Goal: Transaction & Acquisition: Book appointment/travel/reservation

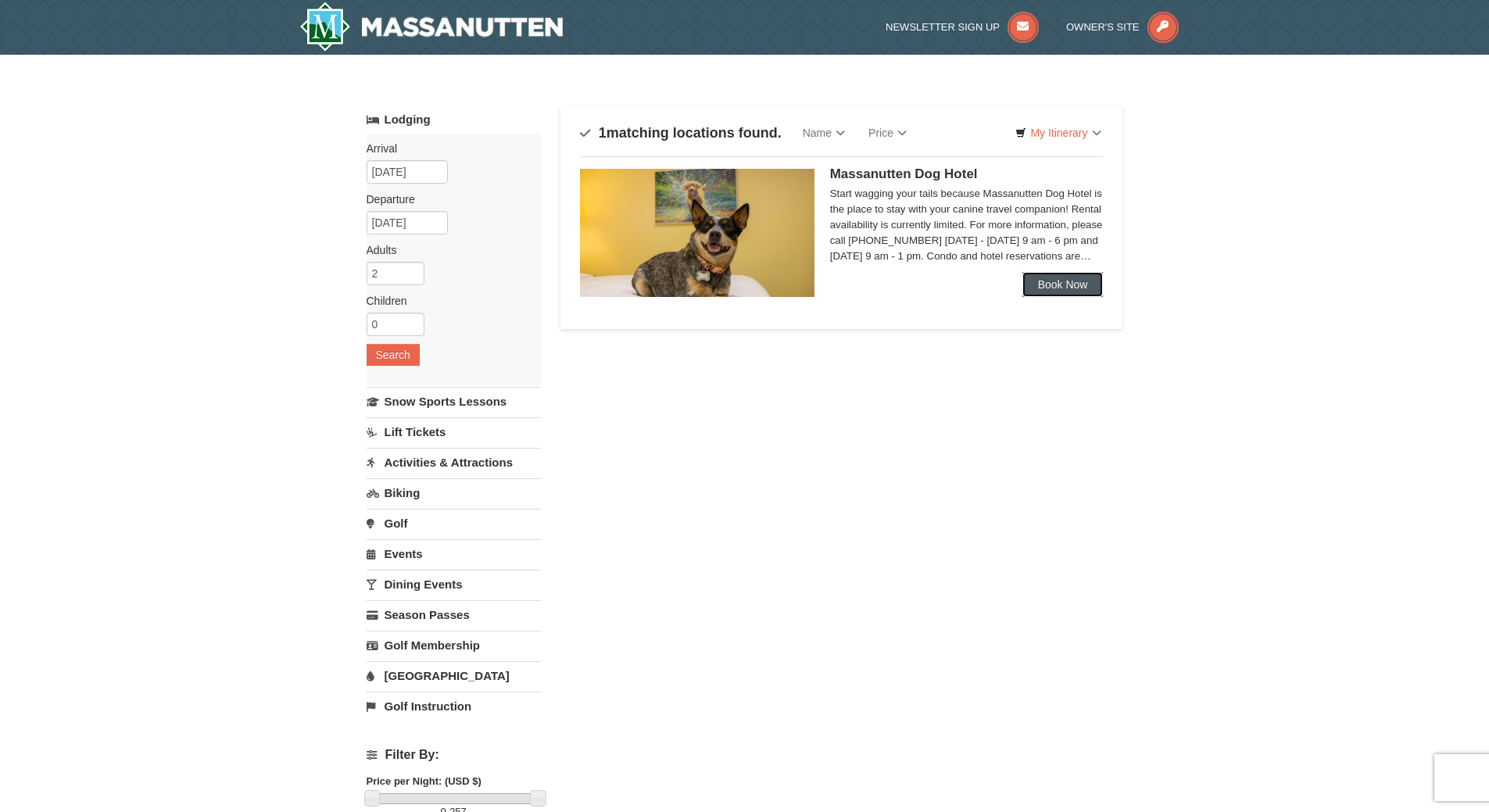
click at [1059, 289] on link "Book Now" at bounding box center [1062, 284] width 81 height 25
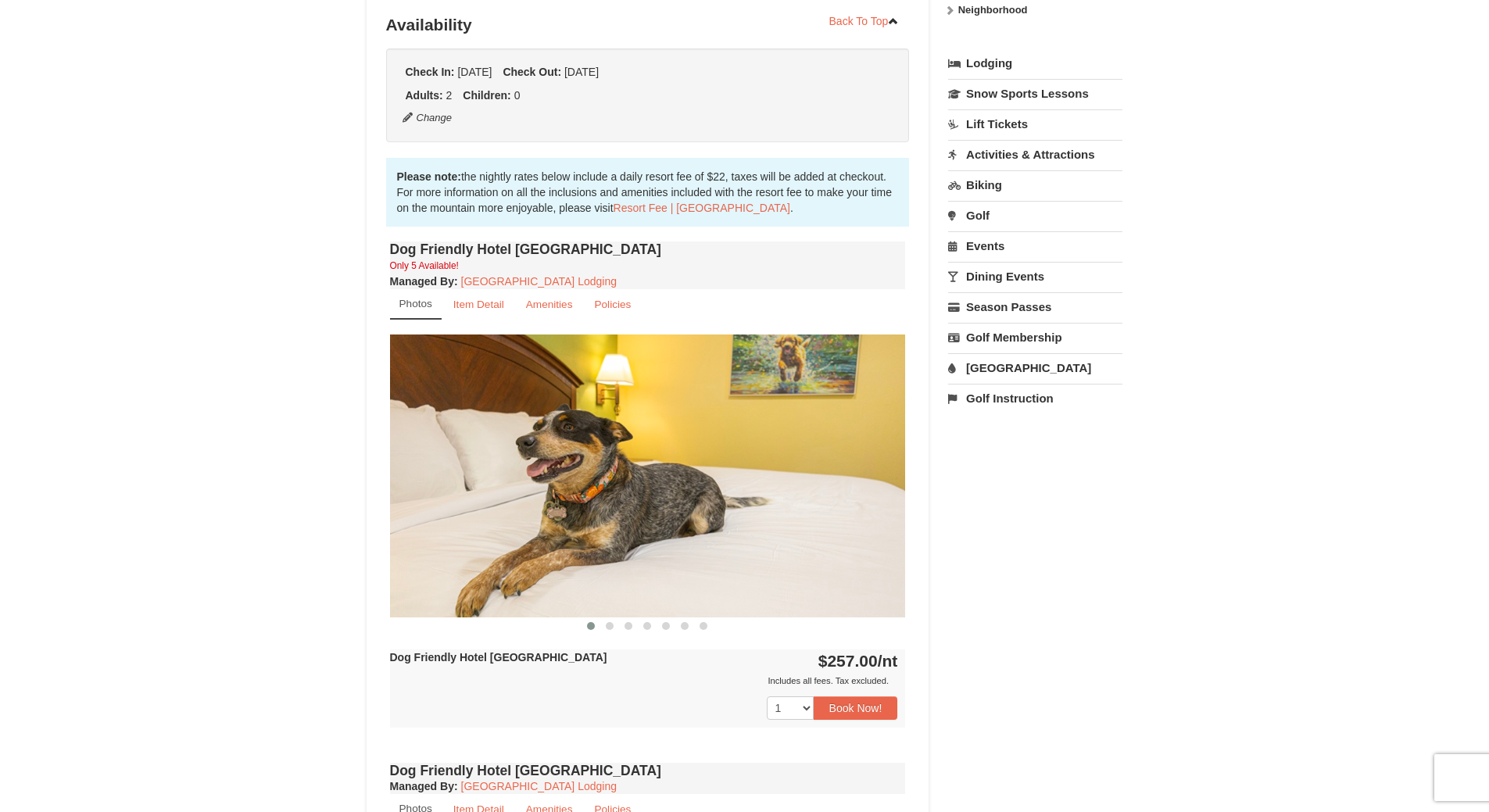
scroll to position [338, 0]
drag, startPoint x: 577, startPoint y: 479, endPoint x: 400, endPoint y: 498, distance: 178.0
click at [400, 498] on img at bounding box center [647, 475] width 516 height 282
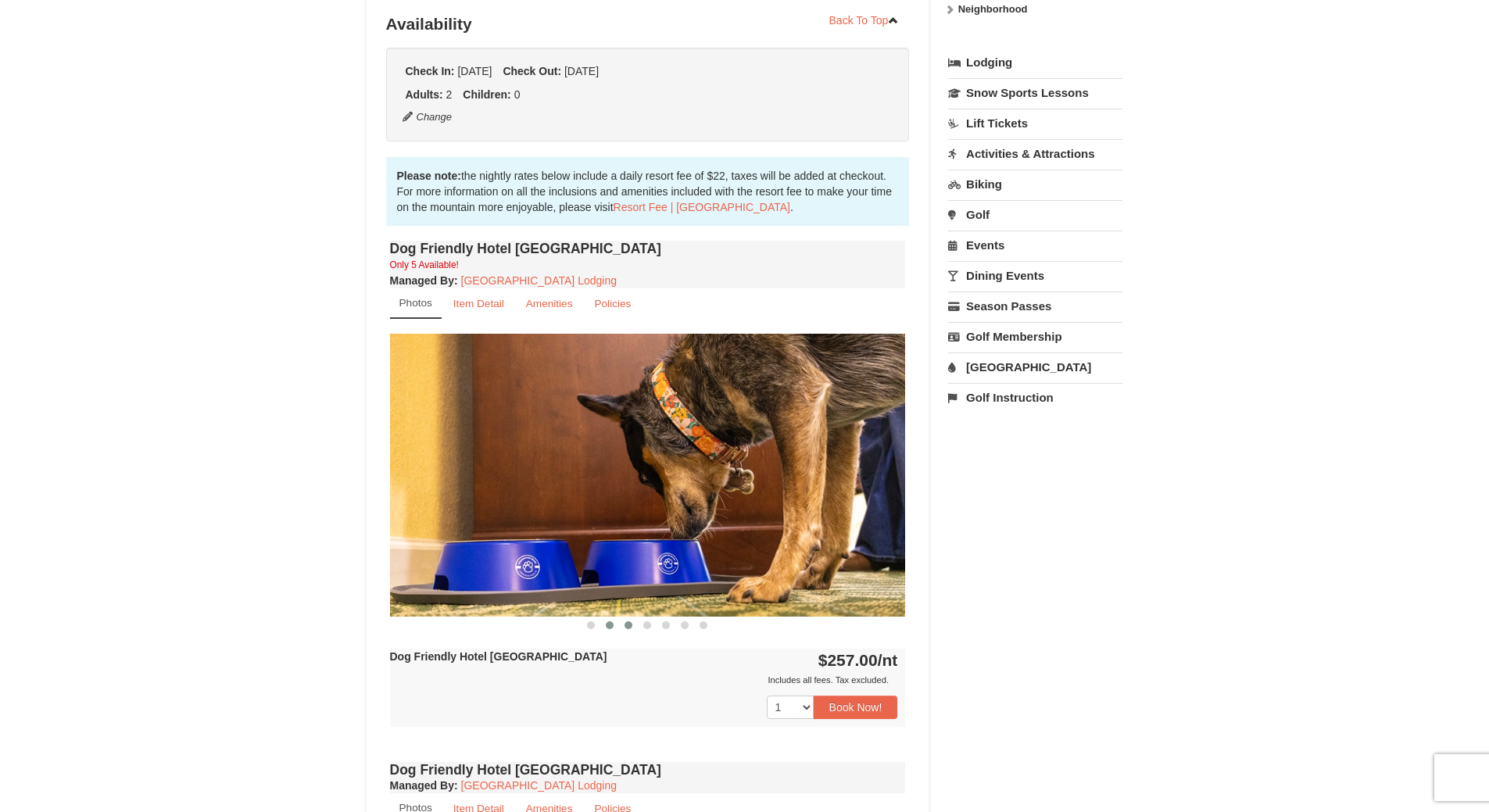
click at [625, 625] on span at bounding box center [629, 625] width 8 height 8
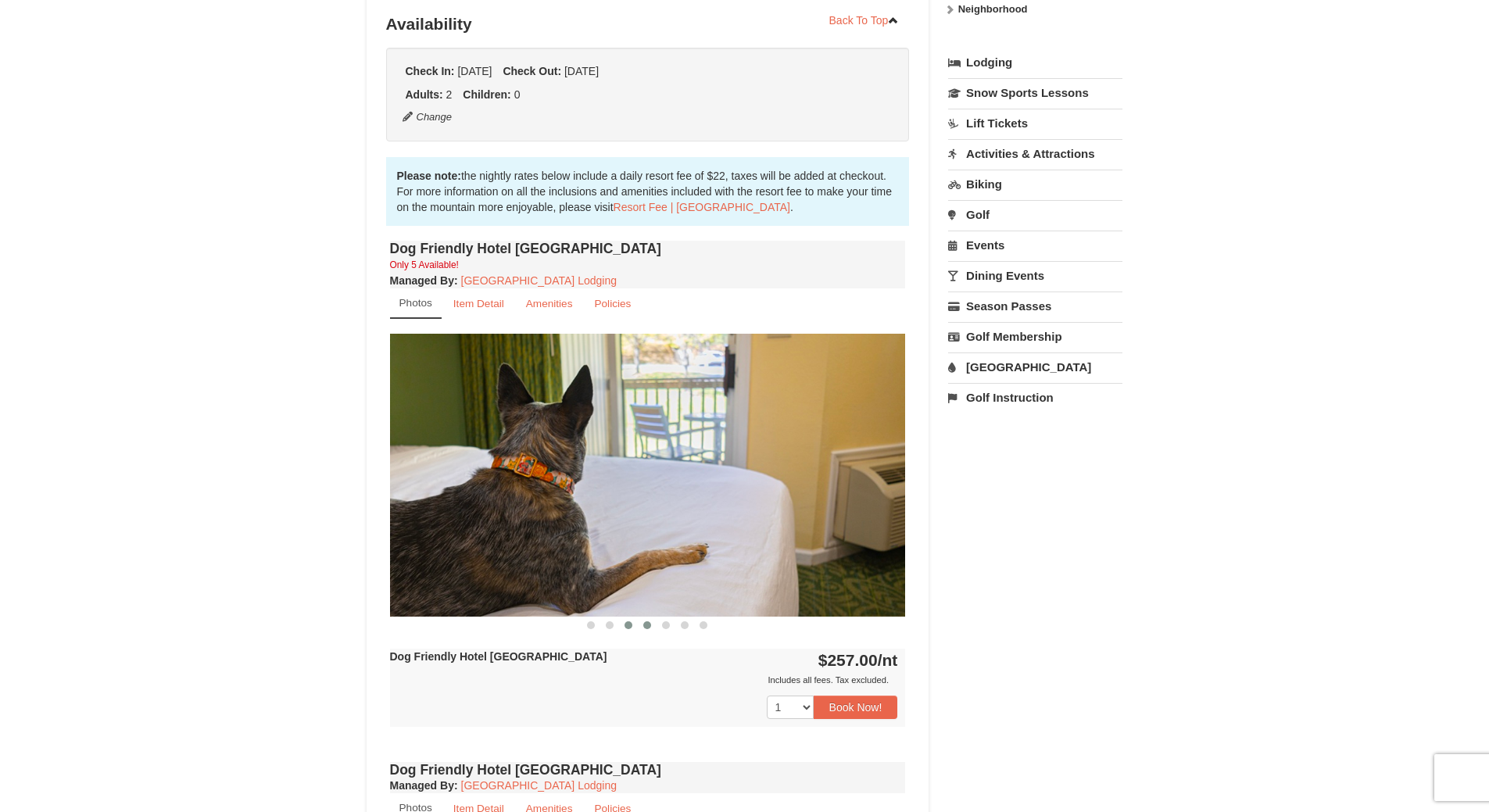
click at [653, 632] on button at bounding box center [646, 624] width 18 height 15
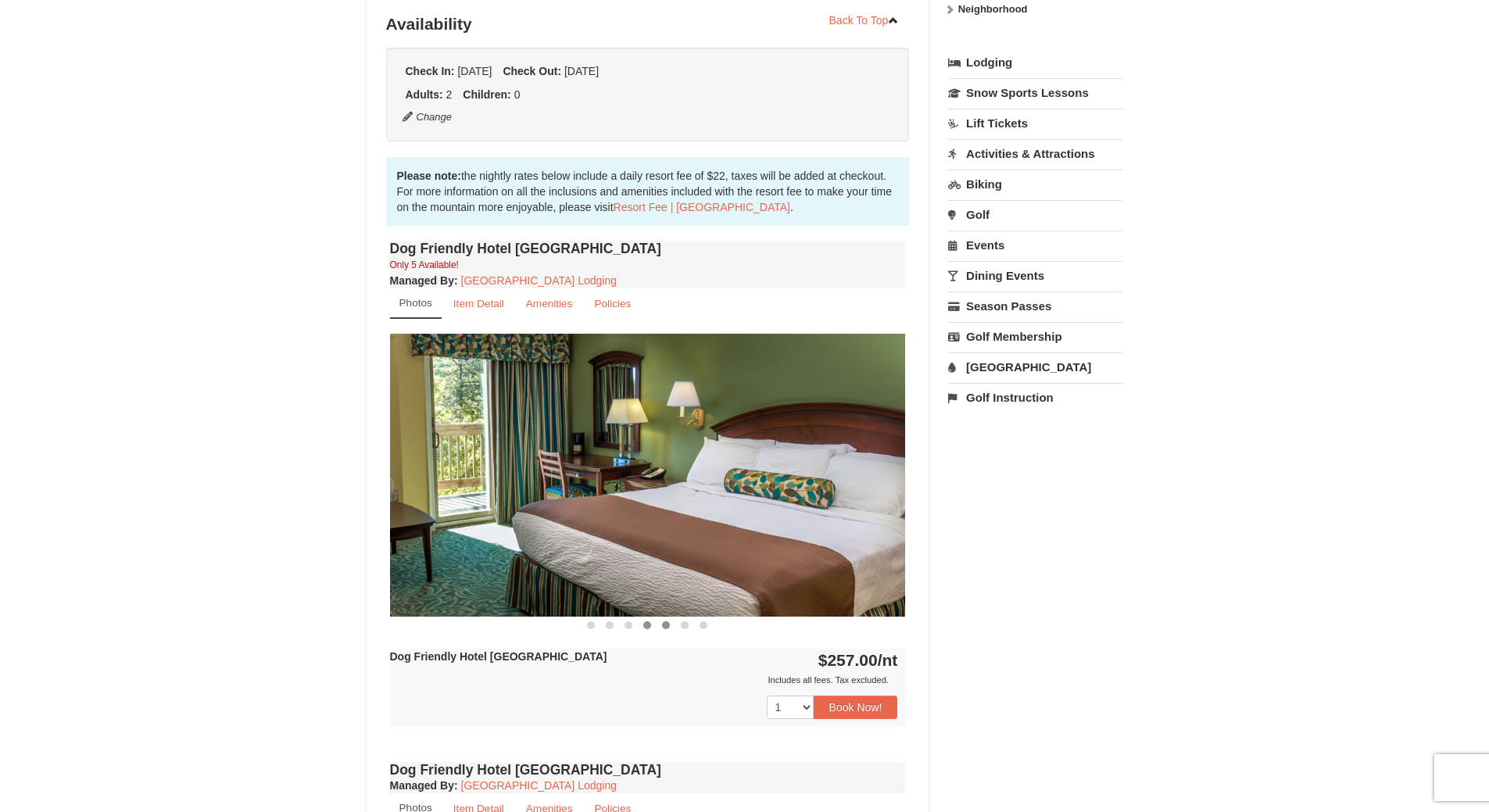
click at [674, 631] on button at bounding box center [666, 624] width 18 height 15
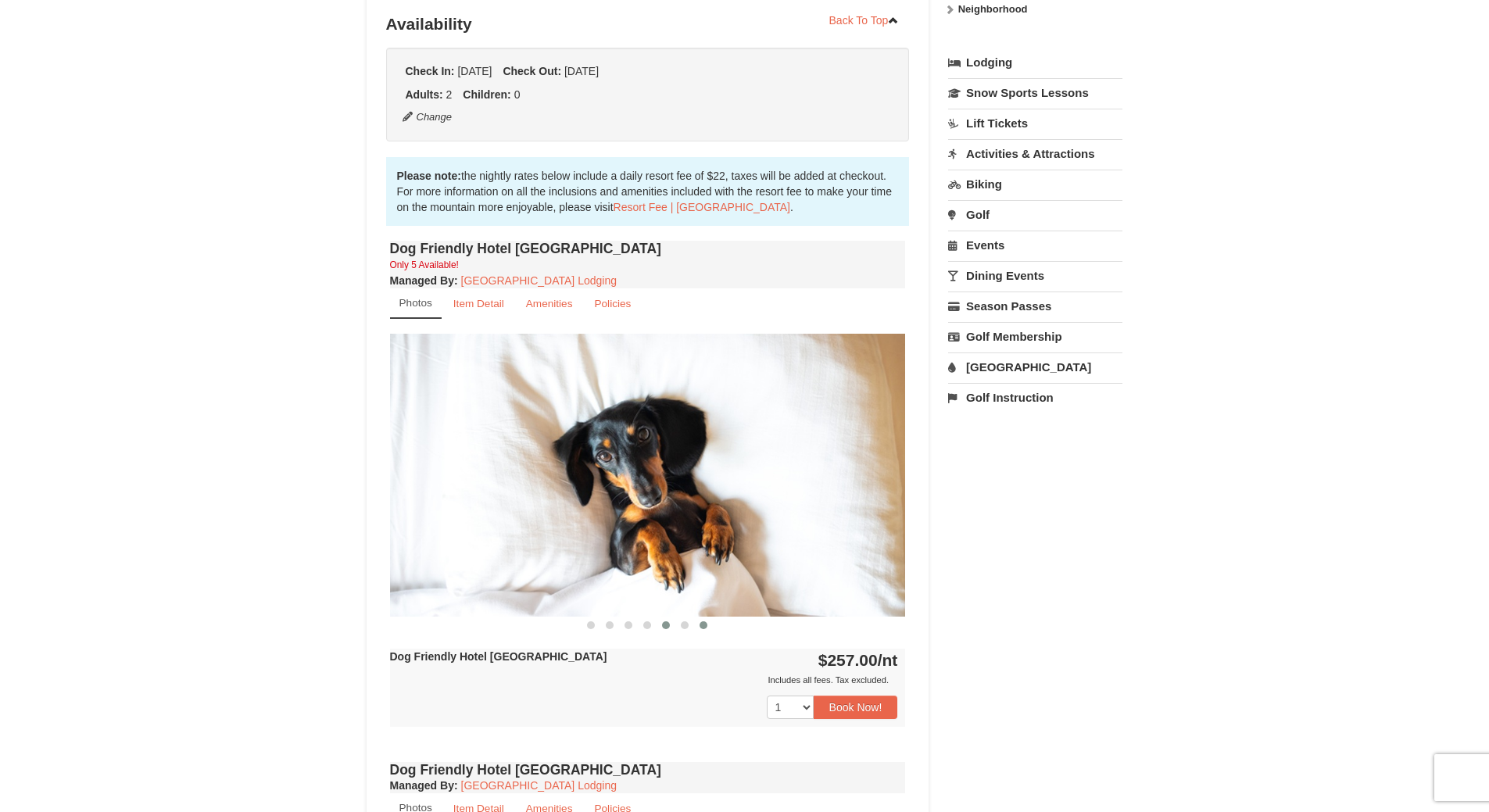
click at [705, 632] on button at bounding box center [702, 624] width 18 height 15
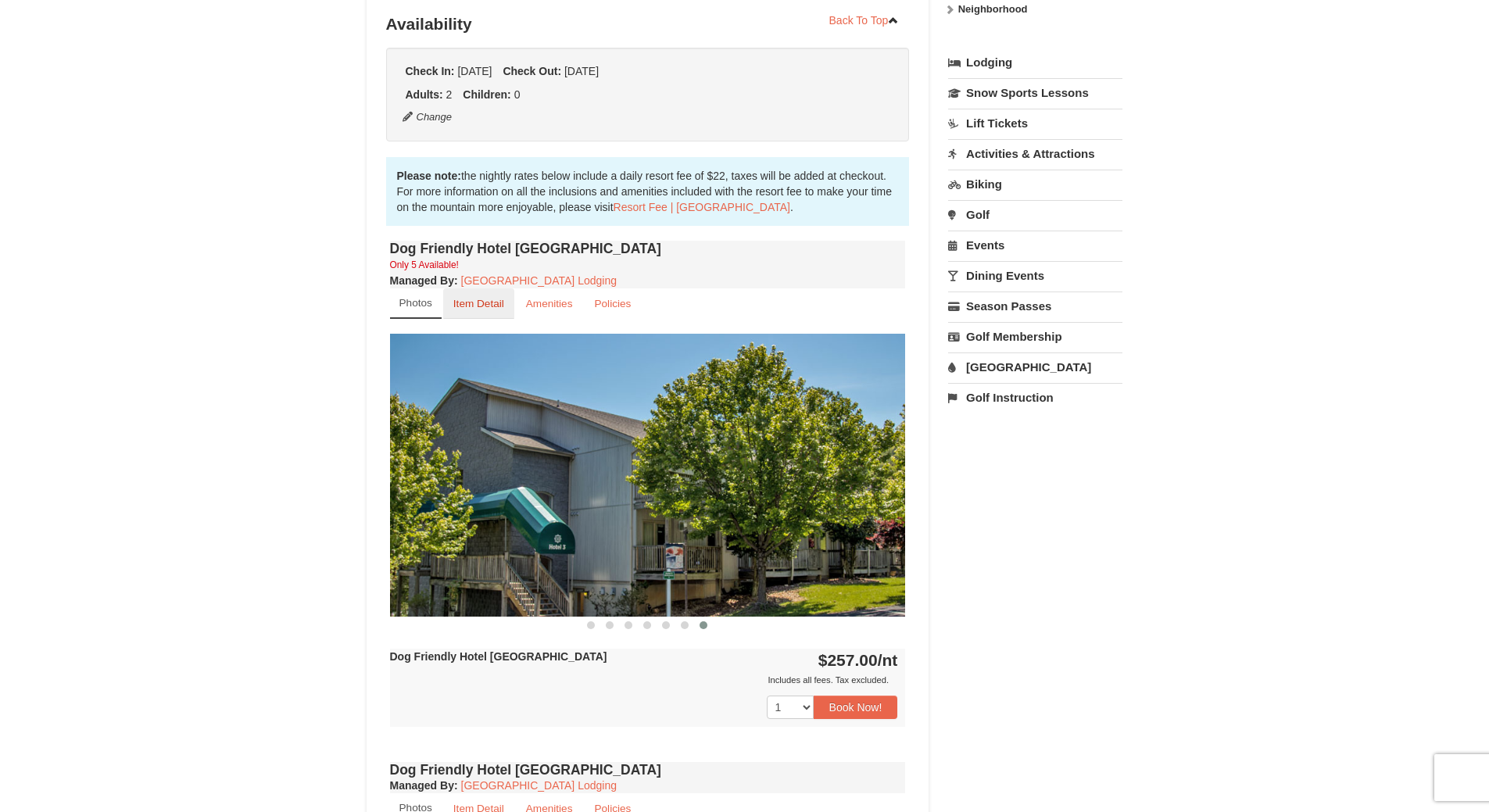
click at [488, 297] on link "Item Detail" at bounding box center [479, 304] width 71 height 30
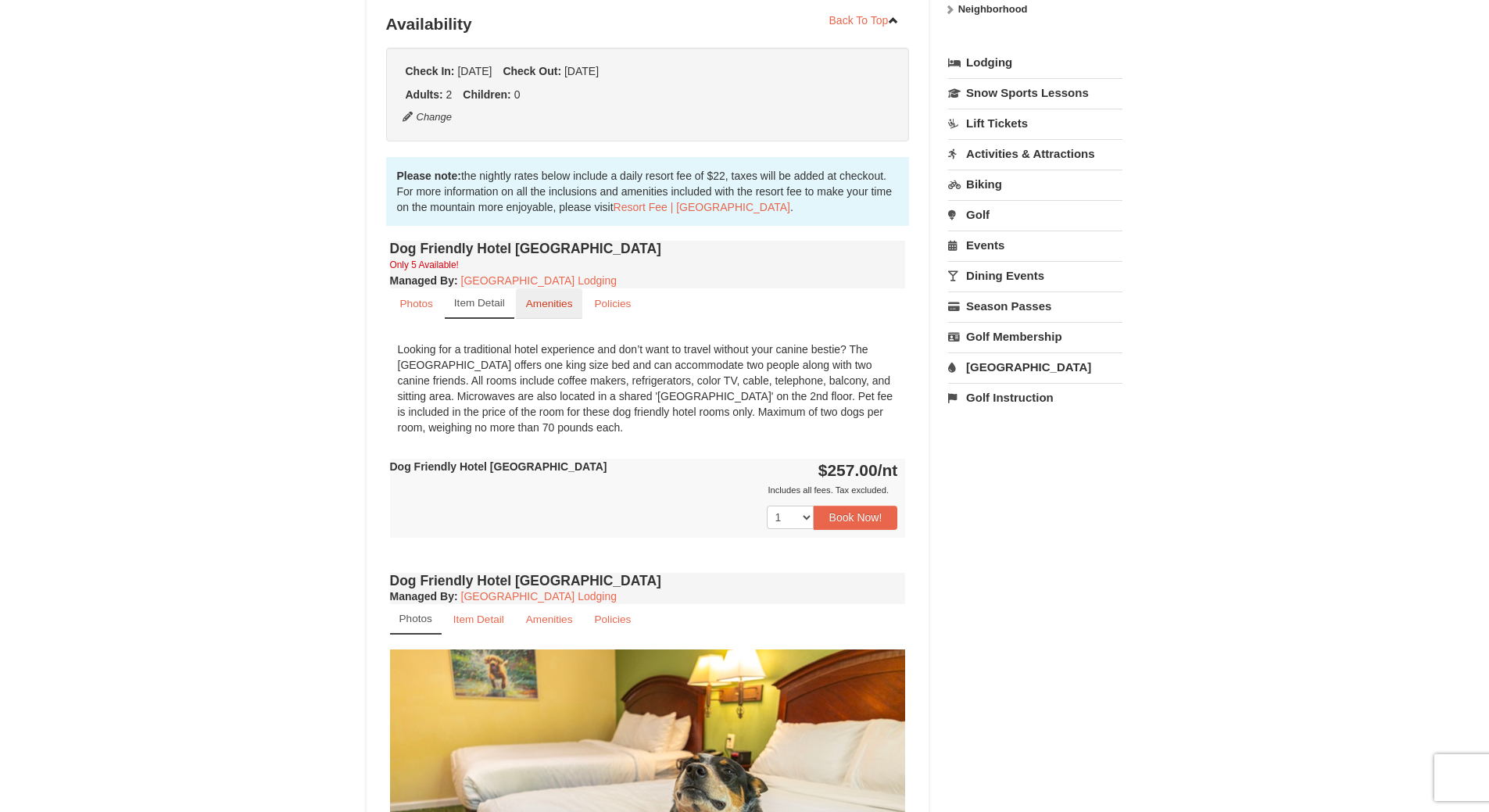
click at [551, 313] on link "Amenities" at bounding box center [549, 304] width 67 height 30
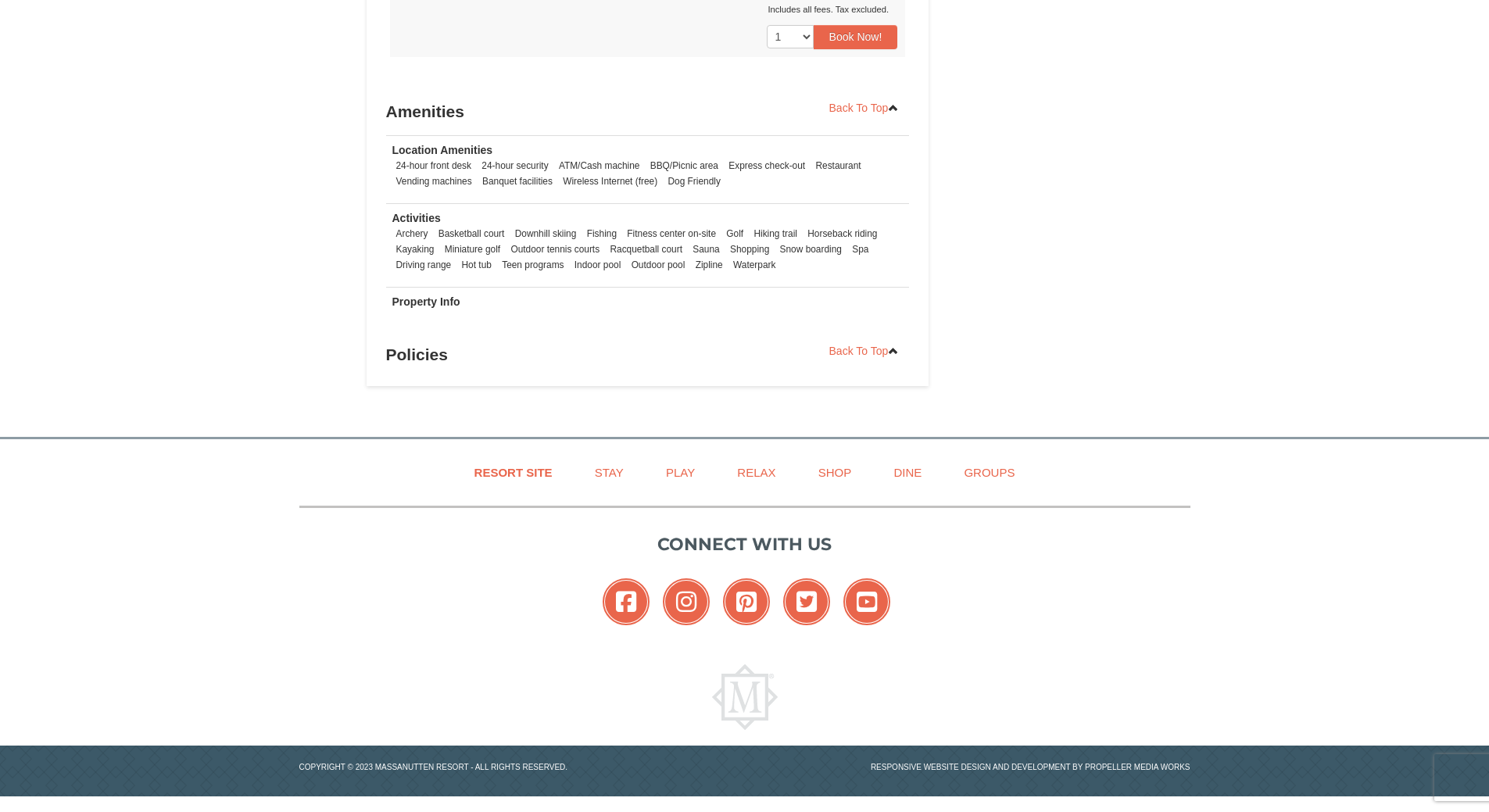
scroll to position [1354, 0]
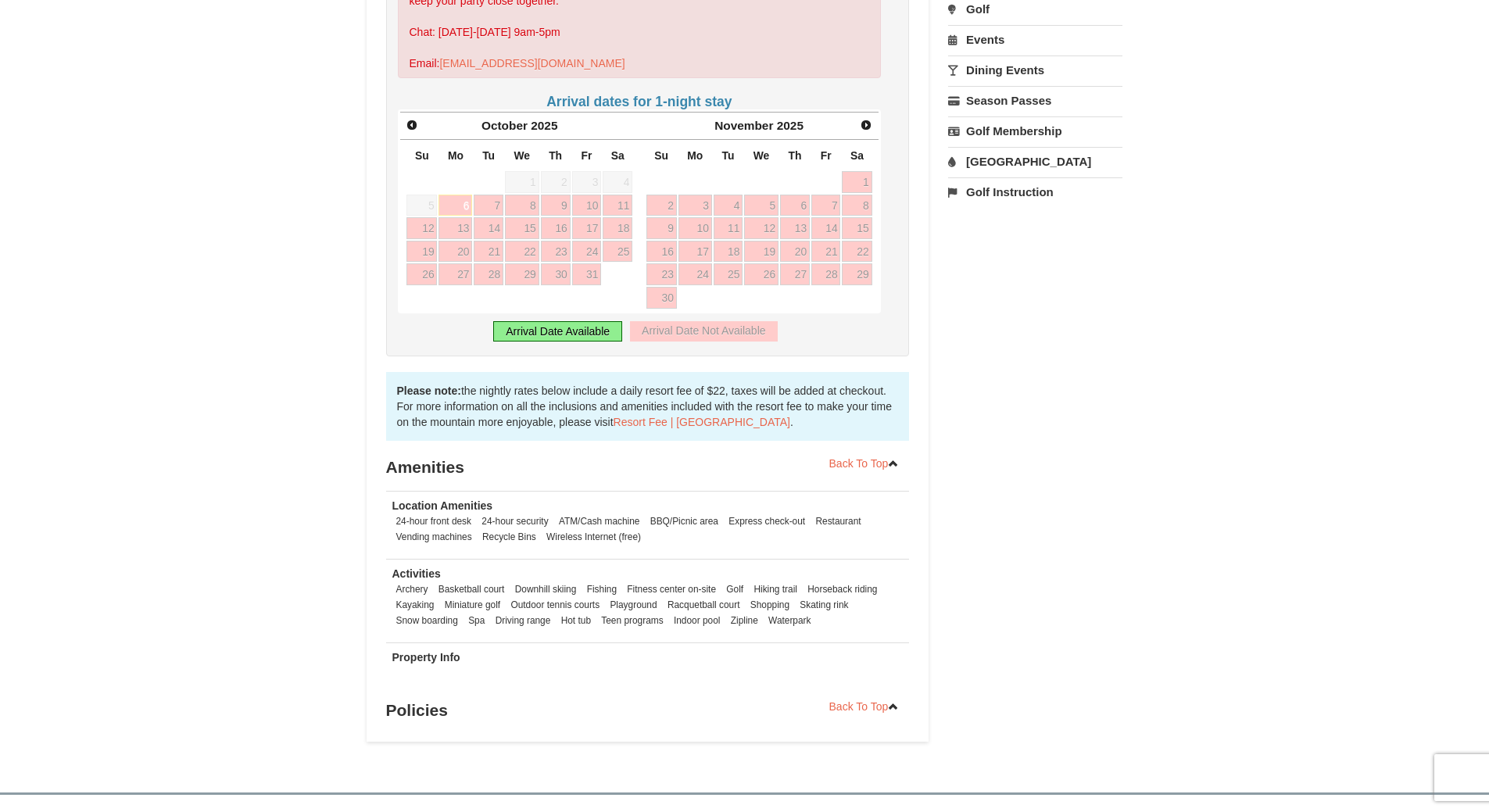
scroll to position [554, 0]
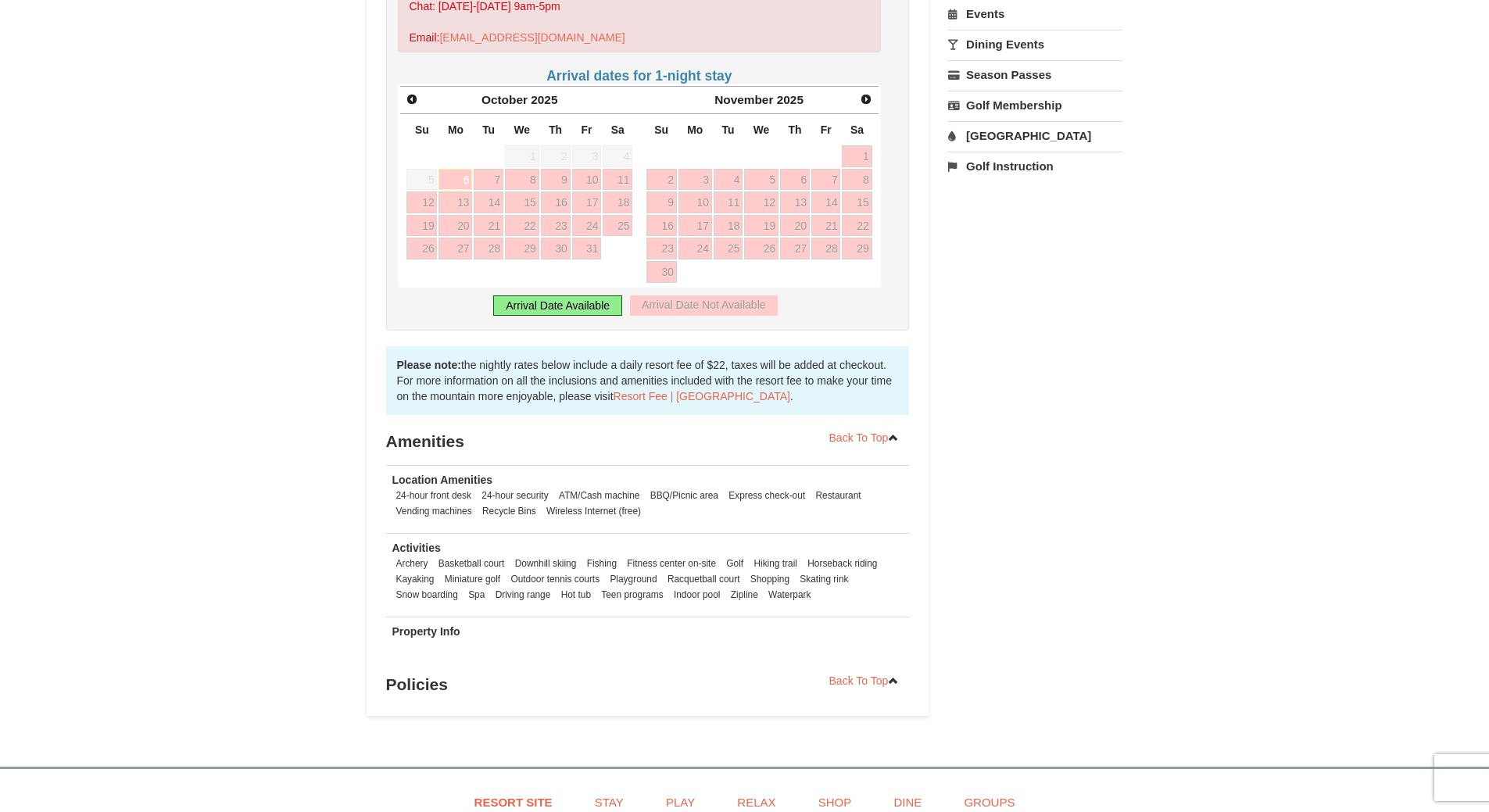
click at [607, 306] on div "Arrival Date Available" at bounding box center [557, 305] width 129 height 20
click at [584, 307] on div "Arrival Date Available" at bounding box center [557, 305] width 129 height 20
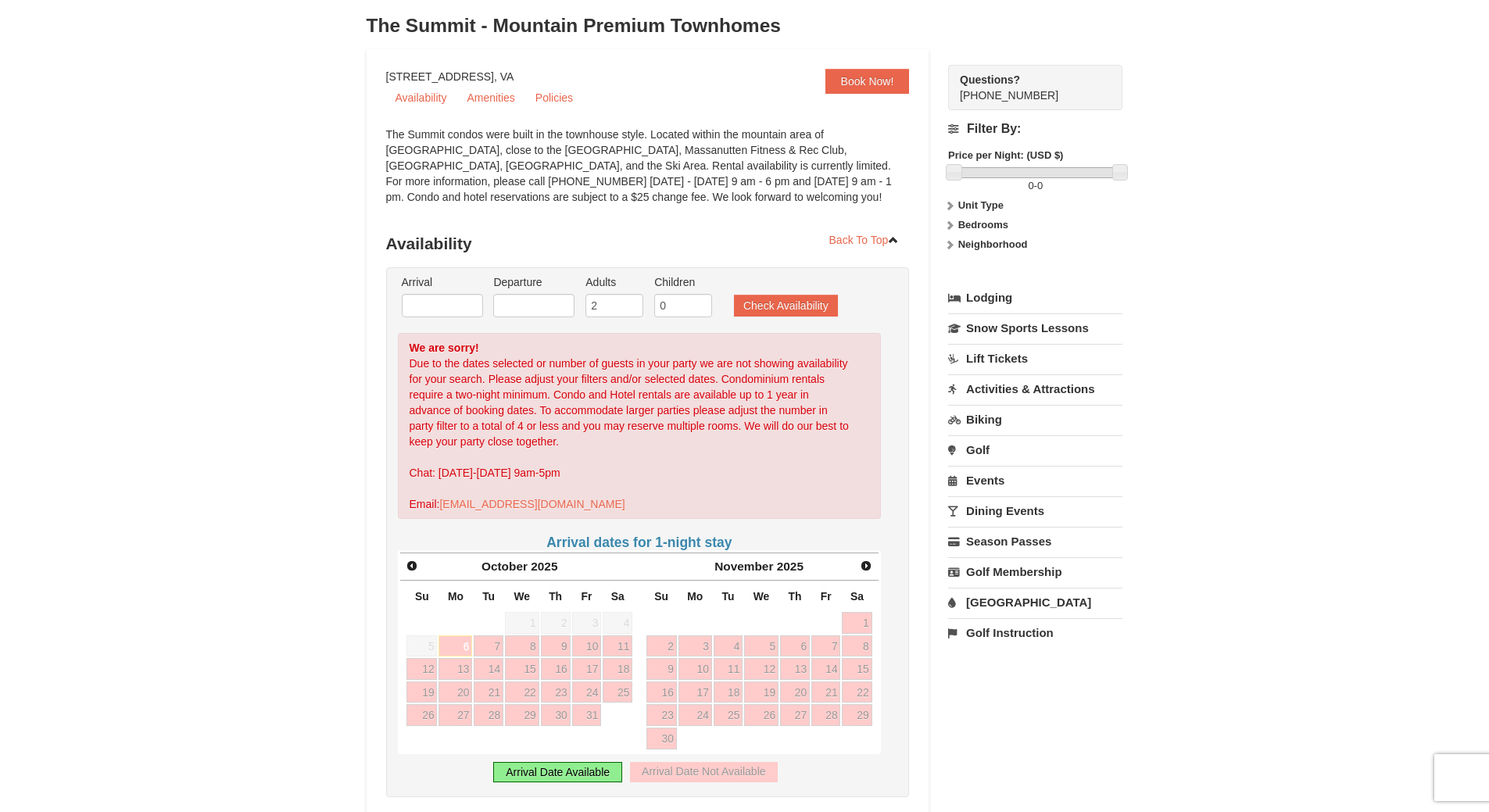
scroll to position [0, 0]
